Goal: Task Accomplishment & Management: Manage account settings

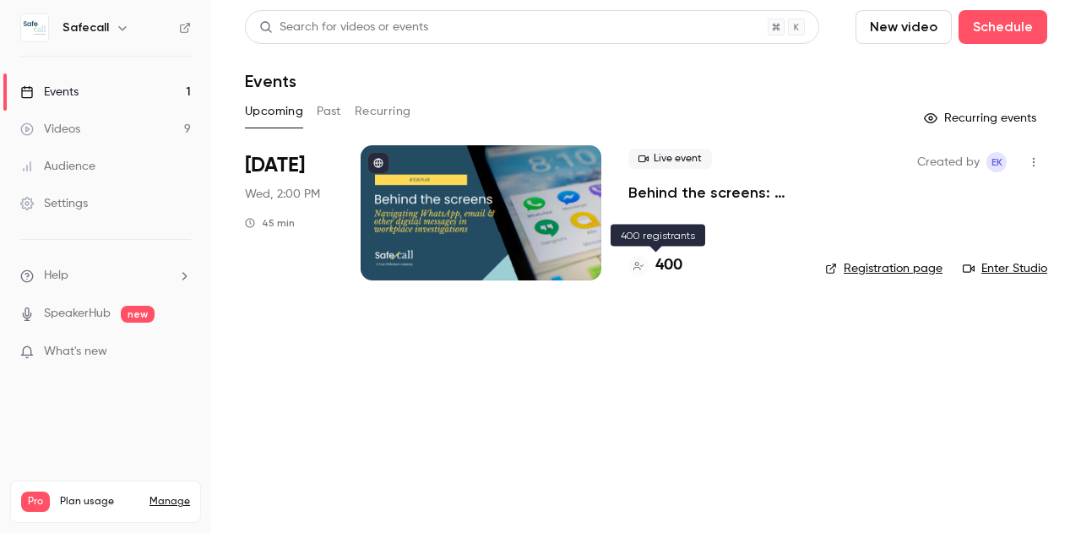
click at [671, 266] on h4 "400" at bounding box center [669, 265] width 27 height 23
click at [676, 259] on h4 "400" at bounding box center [669, 265] width 27 height 23
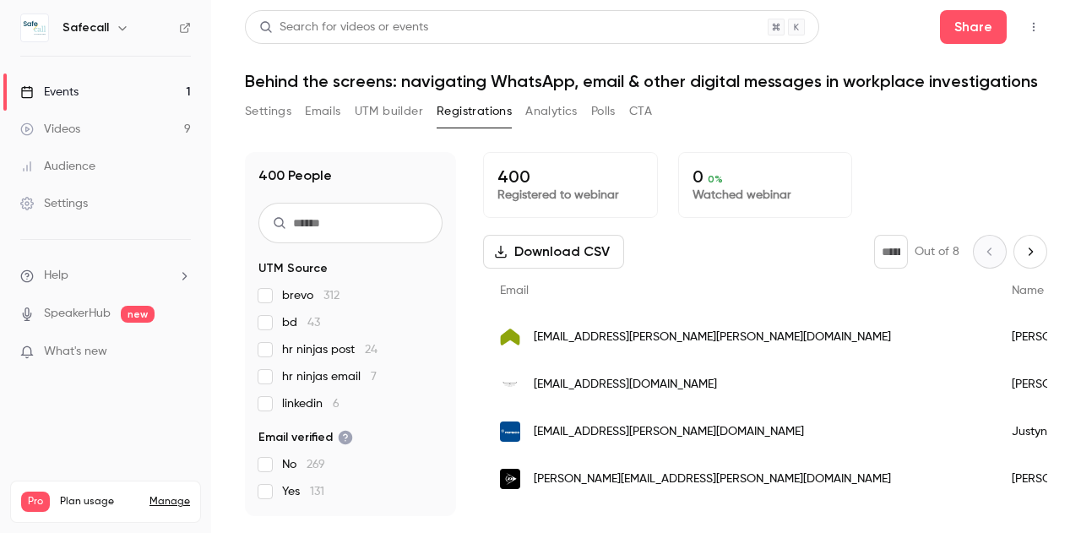
click at [277, 110] on button "Settings" at bounding box center [268, 111] width 46 height 27
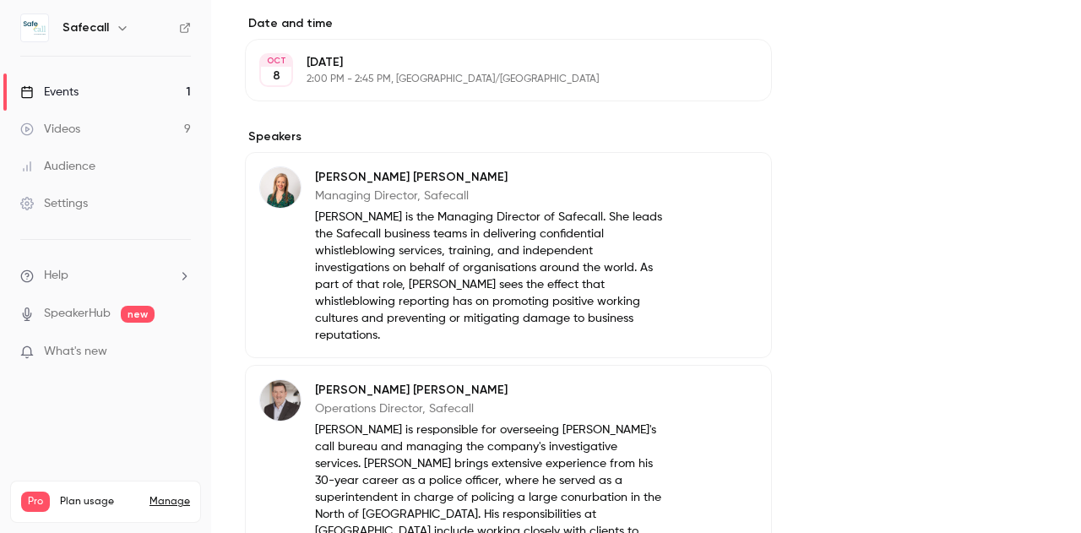
scroll to position [936, 0]
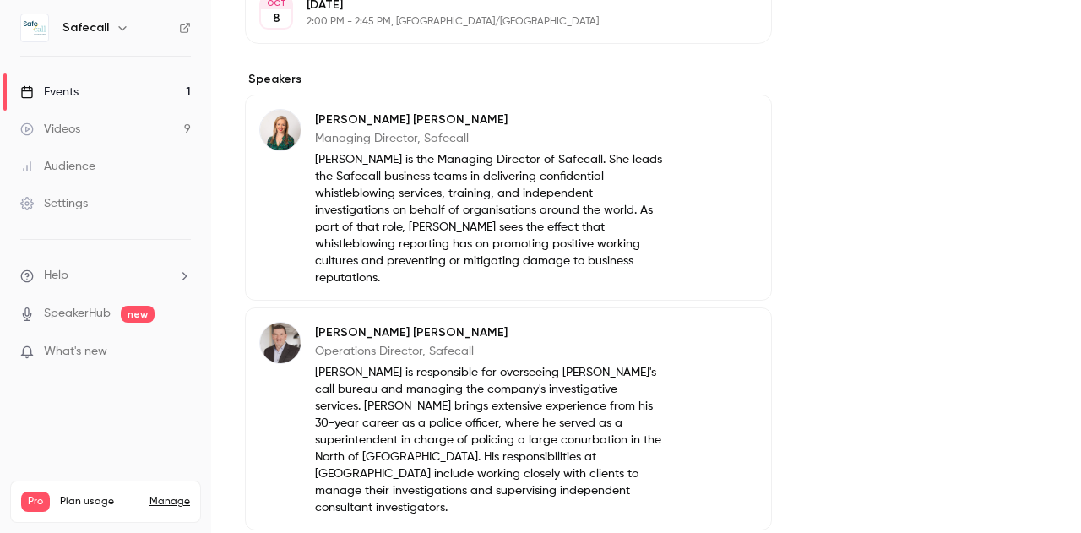
click at [455, 243] on p "Joanna is the Managing Director of Safecall. She leads the Safecall business te…" at bounding box center [488, 218] width 347 height 135
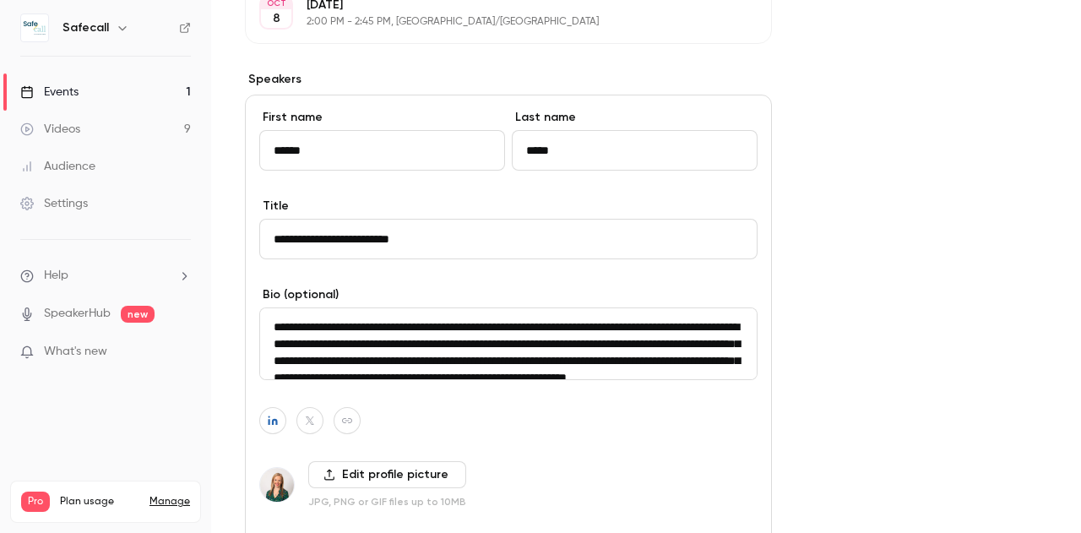
click at [431, 355] on textarea "**********" at bounding box center [508, 344] width 498 height 73
click at [895, 145] on div "About Behind the screens: navigating WhatsApp, email & other digital messages i…" at bounding box center [646, 431] width 803 height 2431
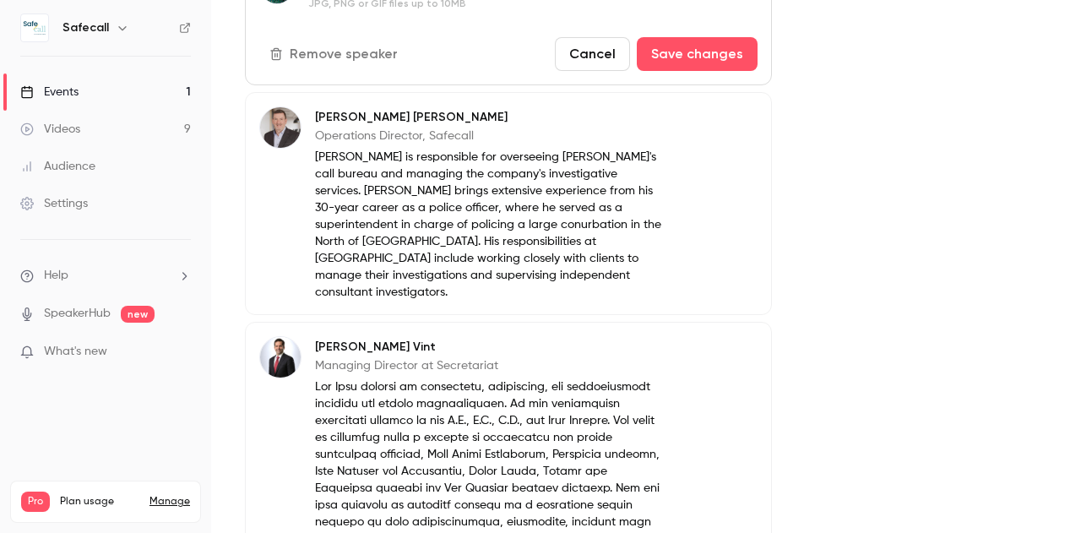
scroll to position [1419, 0]
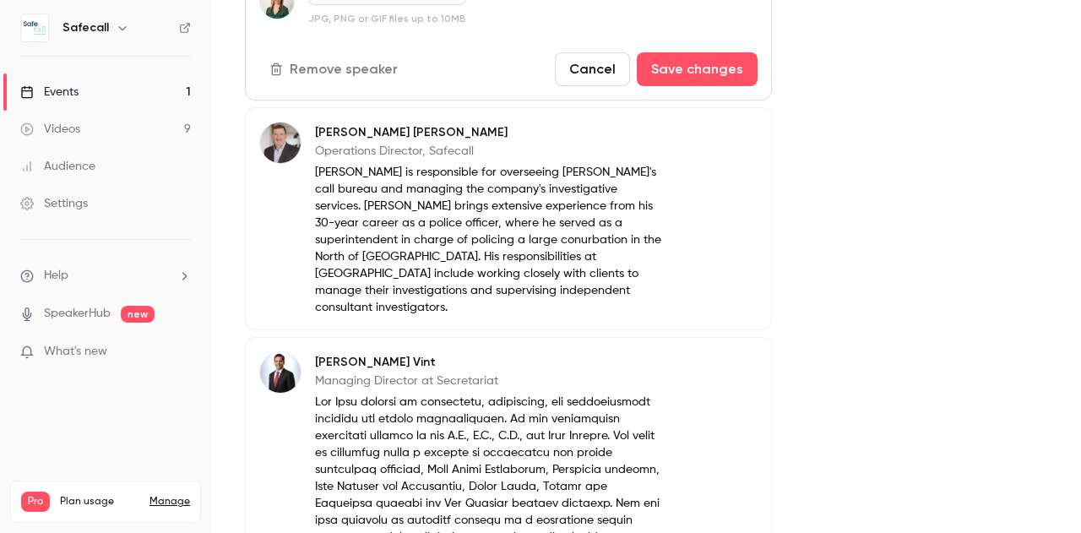
click at [495, 294] on p "Tim is responsible for overseeing Safecall's call bureau and managing the compa…" at bounding box center [488, 240] width 347 height 152
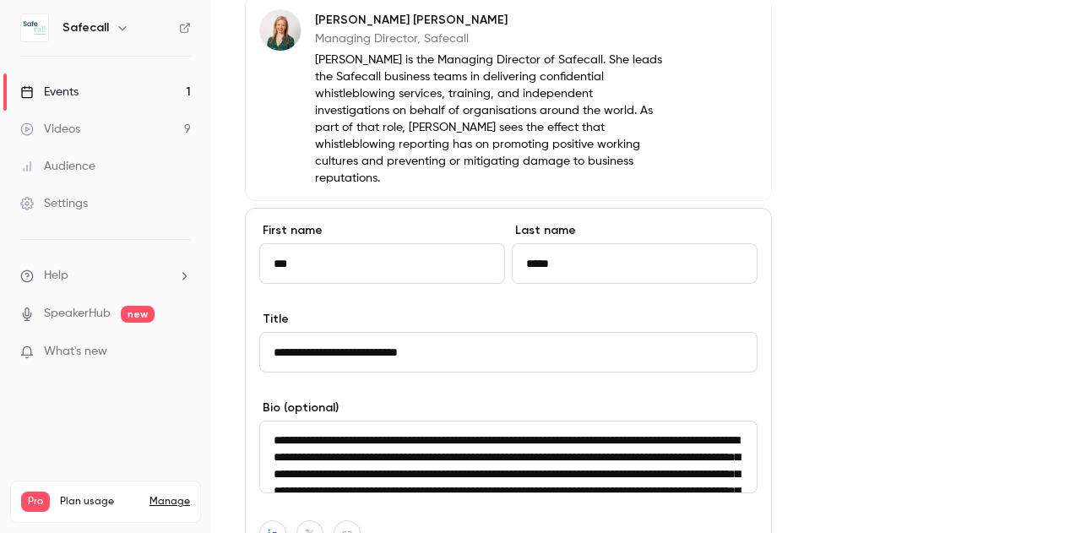
click at [435, 451] on textarea "**********" at bounding box center [508, 457] width 498 height 73
click at [68, 92] on div "Events" at bounding box center [49, 92] width 58 height 17
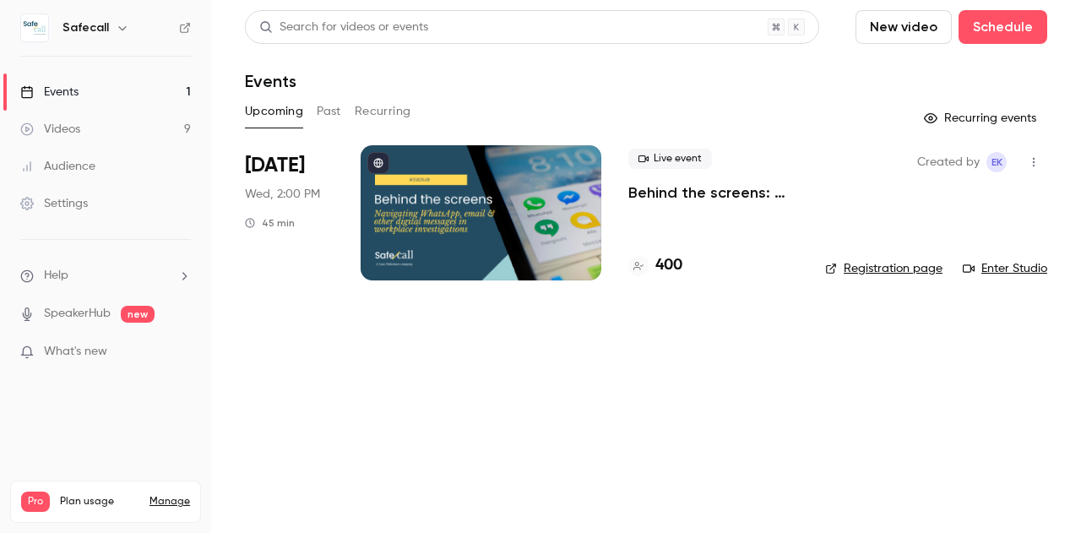
click at [328, 110] on button "Past" at bounding box center [329, 111] width 25 height 27
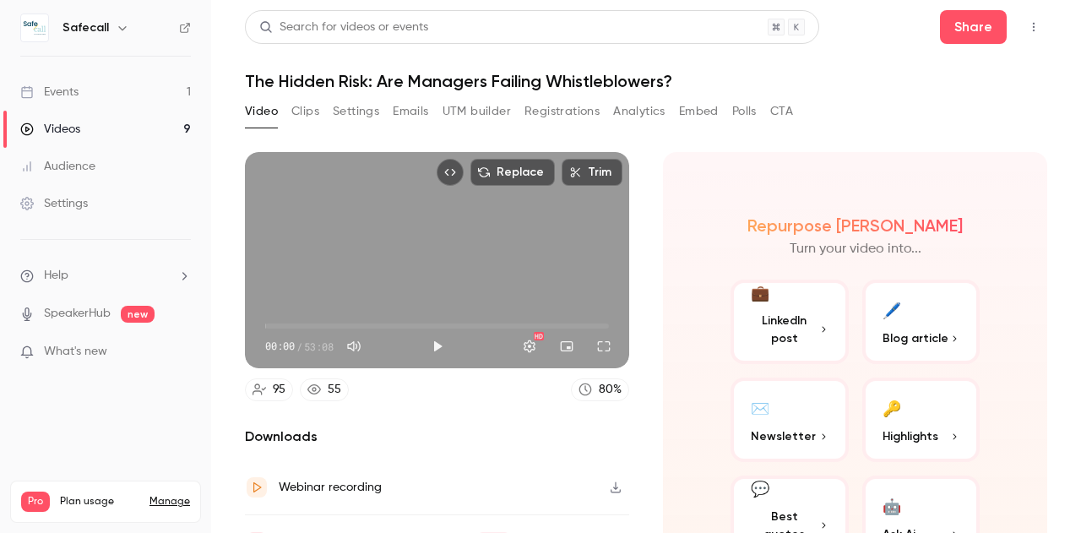
click at [350, 109] on button "Settings" at bounding box center [356, 111] width 46 height 27
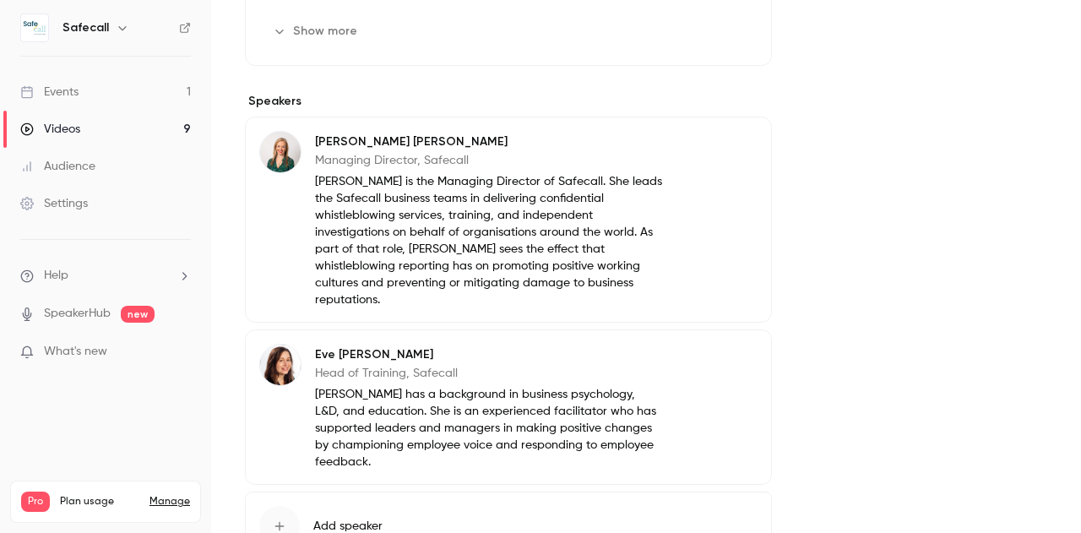
scroll to position [765, 0]
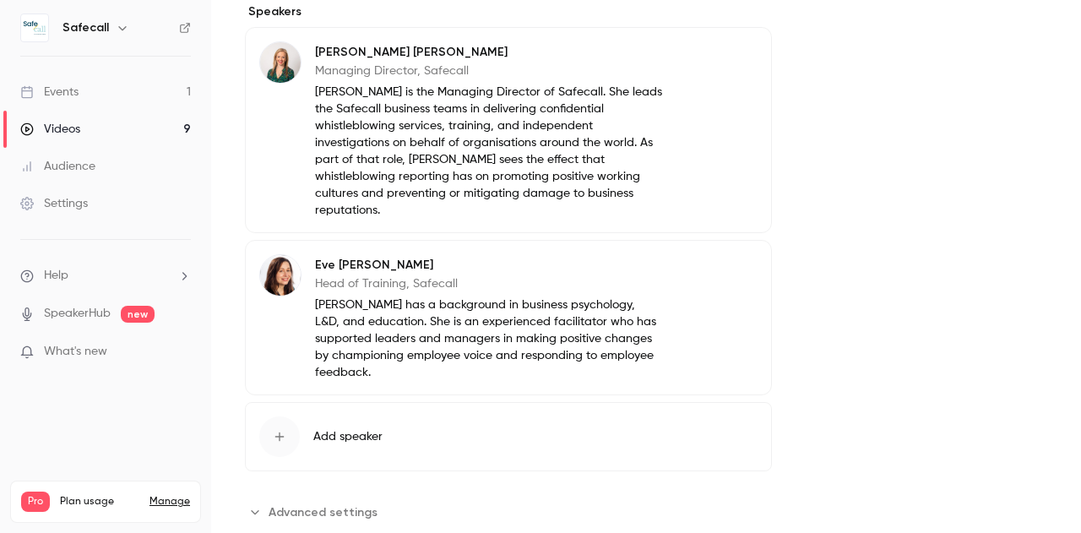
click at [394, 336] on p "Eve has a background in business psychology, L&D, and education. She is an expe…" at bounding box center [488, 339] width 347 height 84
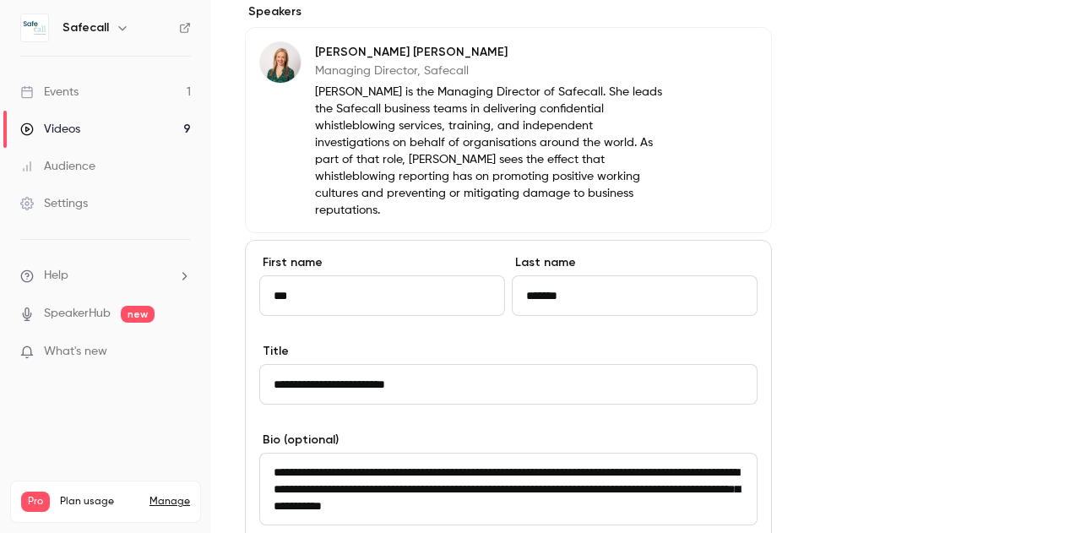
click at [358, 453] on textarea "**********" at bounding box center [508, 489] width 498 height 73
